Goal: Find specific page/section: Find specific page/section

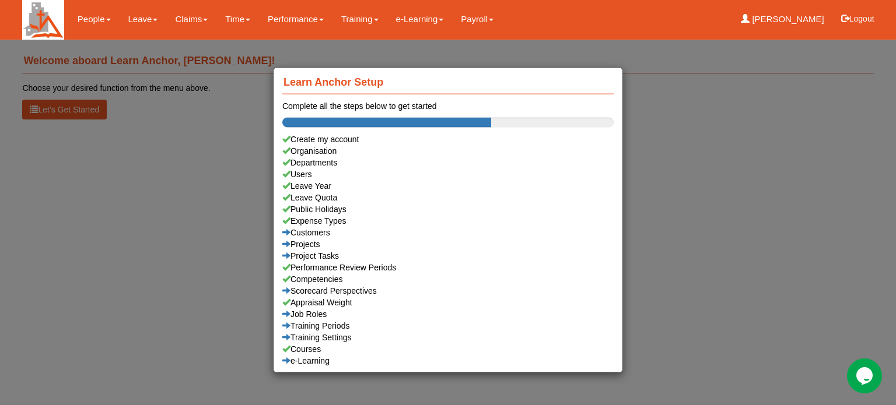
click at [93, 19] on div "Learn Anchor Setup Complete all the steps below to get started Create my accoun…" at bounding box center [448, 202] width 896 height 405
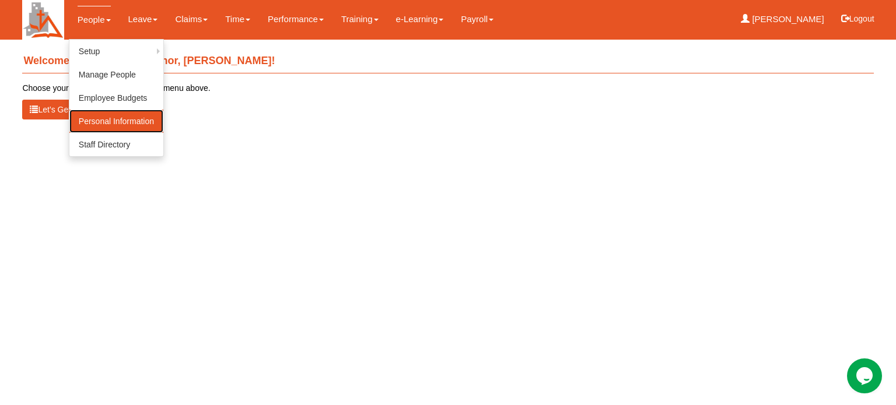
click at [98, 120] on link "Personal Information" at bounding box center [116, 121] width 94 height 23
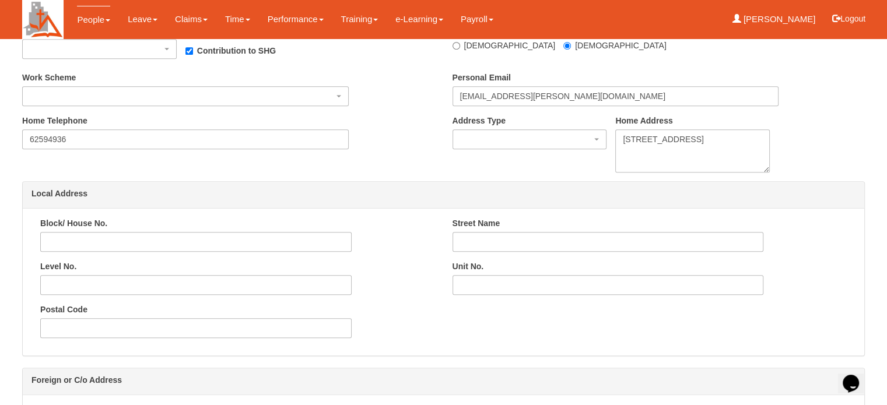
scroll to position [583, 0]
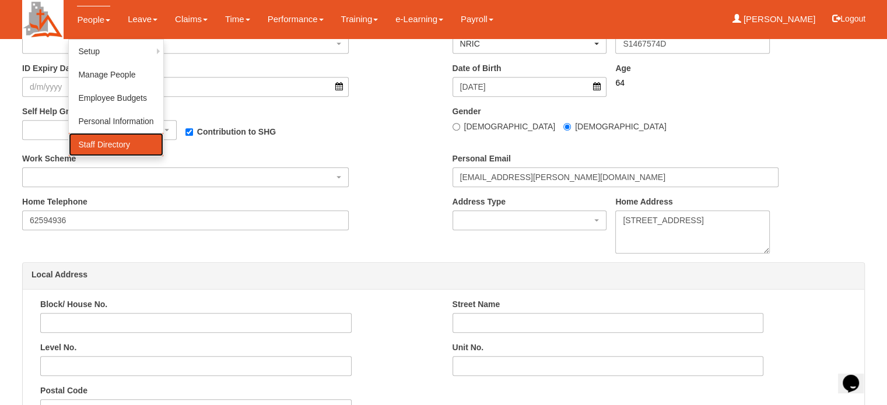
click at [103, 144] on link "Staff Directory" at bounding box center [116, 144] width 94 height 23
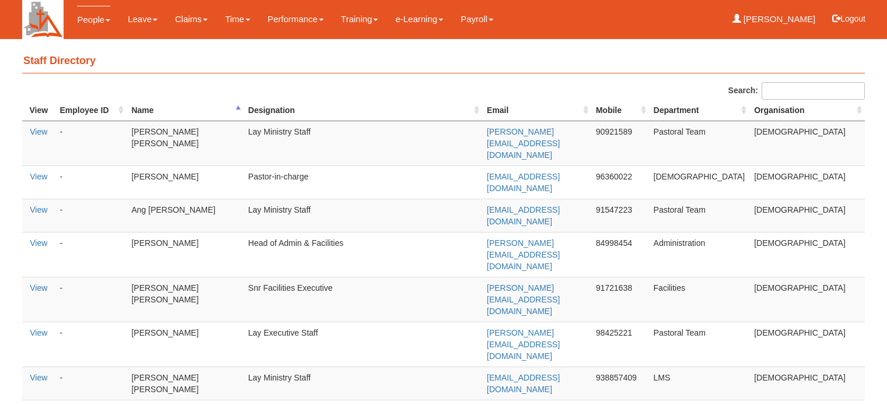
select select "50"
click at [38, 129] on link "View" at bounding box center [38, 131] width 17 height 9
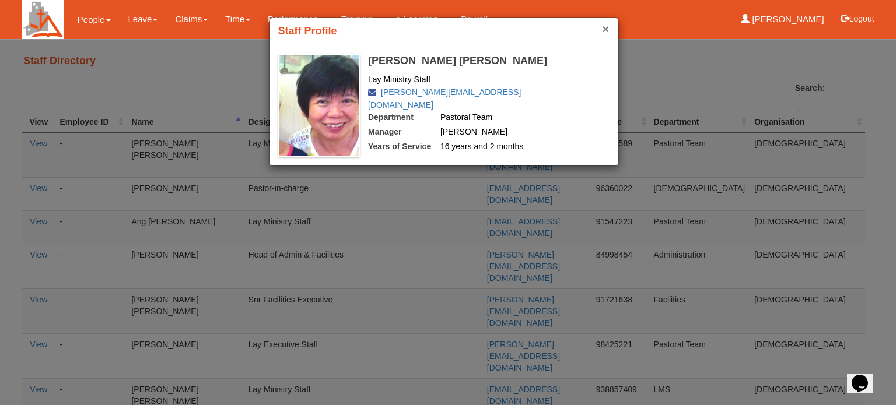
click at [602, 28] on button "×" at bounding box center [605, 29] width 7 height 12
